Goal: Information Seeking & Learning: Learn about a topic

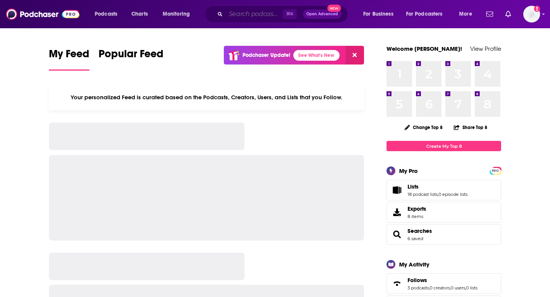
click at [238, 13] on input "Search podcasts, credits, & more..." at bounding box center [254, 14] width 57 height 12
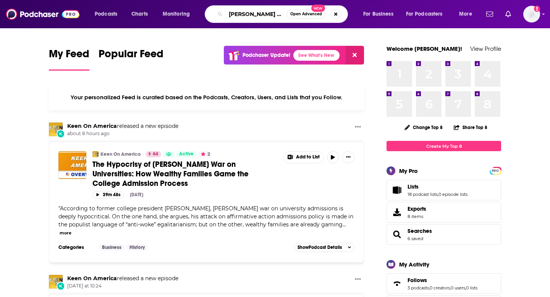
type input "[PERSON_NAME] show"
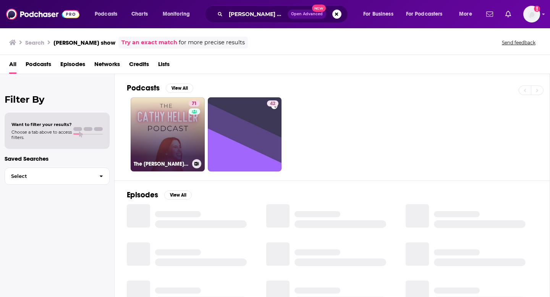
click at [179, 149] on link "71 The [PERSON_NAME] Podcast with [PERSON_NAME]" at bounding box center [168, 134] width 74 height 74
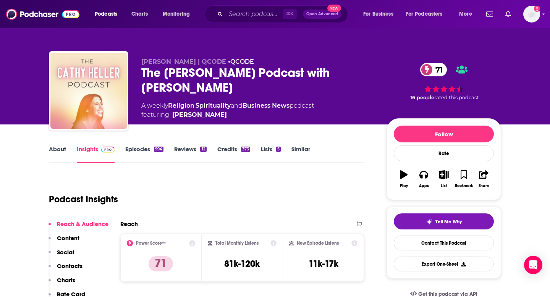
click at [64, 152] on link "About" at bounding box center [57, 155] width 17 height 18
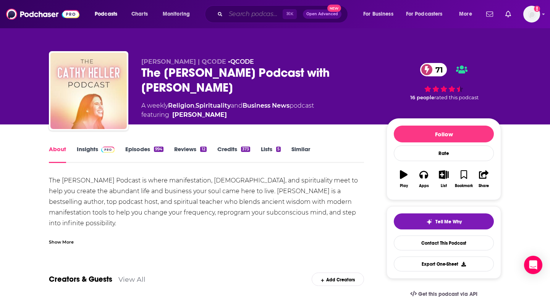
click at [250, 14] on input "Search podcasts, credits, & more..." at bounding box center [254, 14] width 57 height 12
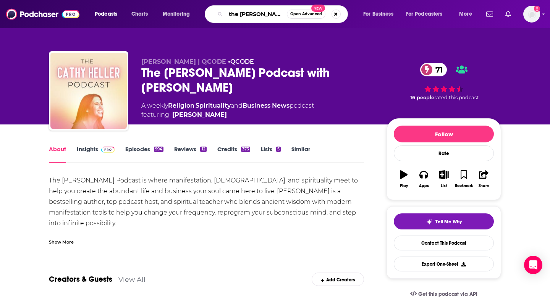
type input "the [PERSON_NAME] show"
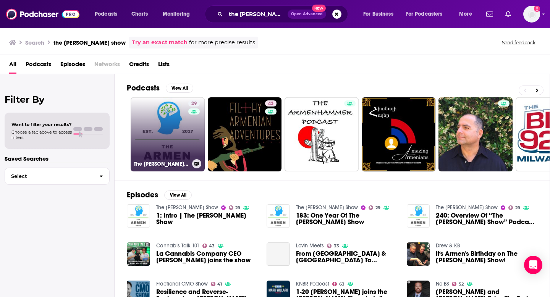
click at [186, 108] on link "29 The [PERSON_NAME] Show" at bounding box center [168, 134] width 74 height 74
